Goal: Entertainment & Leisure: Consume media (video, audio)

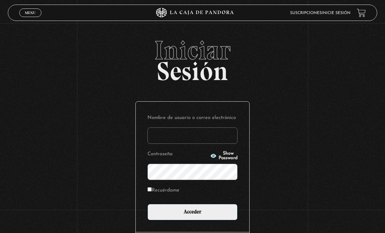
type input "tamarachaves1994@gmail.com"
click at [193, 215] on input "Acceder" at bounding box center [193, 212] width 90 height 16
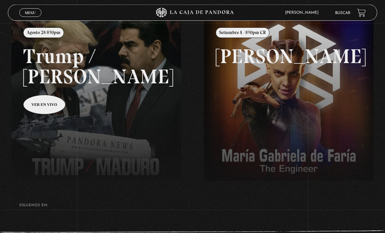
scroll to position [81, 0]
click at [35, 13] on span "Menu" at bounding box center [30, 13] width 11 height 4
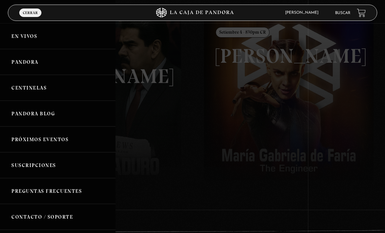
click at [49, 60] on link "Pandora" at bounding box center [58, 62] width 116 height 26
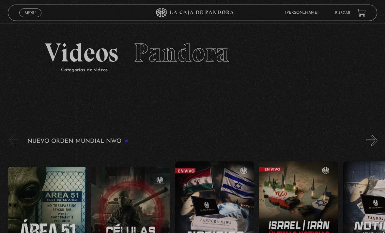
click at [33, 14] on span "Menu" at bounding box center [30, 13] width 11 height 4
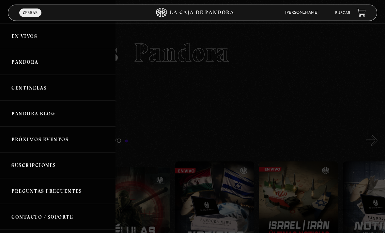
click at [57, 86] on link "Centinelas" at bounding box center [58, 88] width 116 height 26
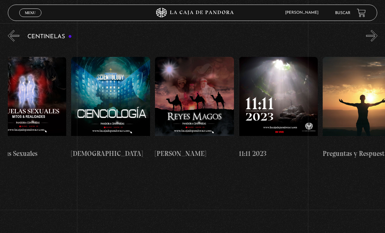
scroll to position [0, 3895]
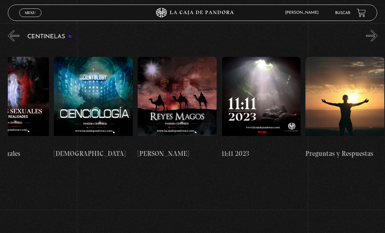
click at [272, 83] on figure at bounding box center [261, 101] width 79 height 88
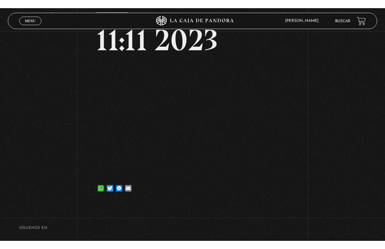
scroll to position [8, 0]
